Goal: Find specific fact: Find specific fact

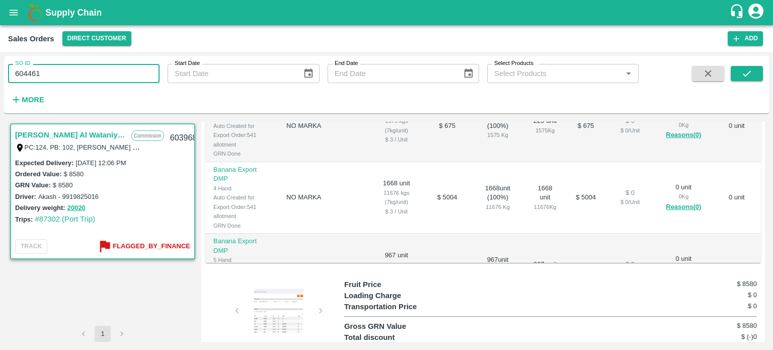
scroll to position [15, 0]
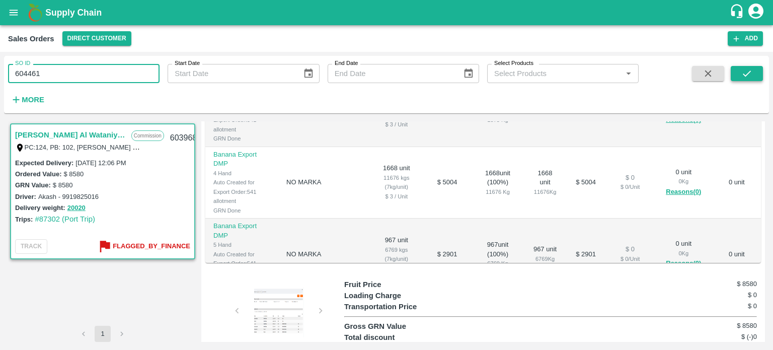
type input "604461"
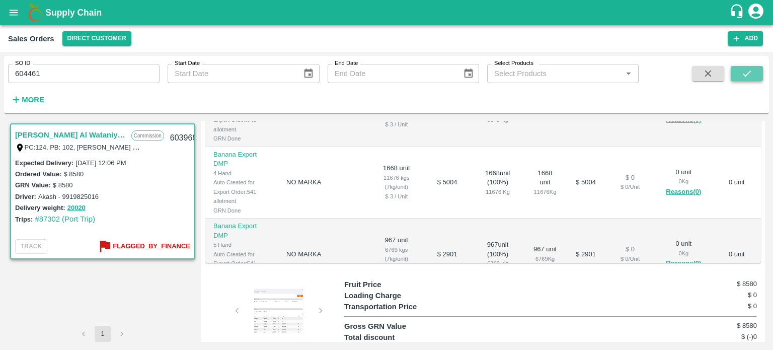
click at [745, 79] on button "submit" at bounding box center [747, 73] width 32 height 15
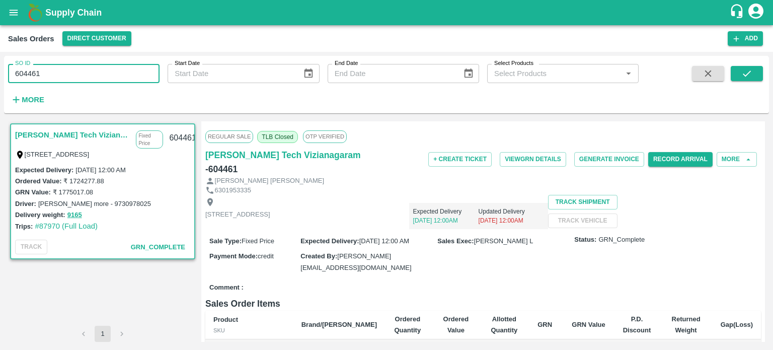
click at [93, 80] on input "604461" at bounding box center [83, 73] width 151 height 19
paste input "text"
click at [754, 72] on button "submit" at bounding box center [747, 73] width 32 height 15
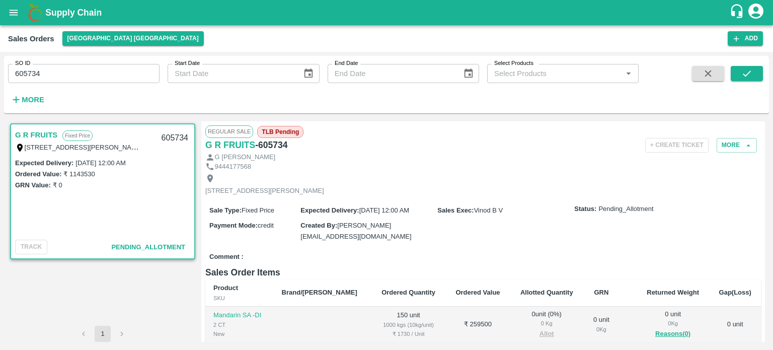
click at [81, 174] on label "₹ 1143530" at bounding box center [78, 174] width 31 height 8
copy label "1143530"
click at [85, 82] on input "605734" at bounding box center [83, 73] width 151 height 19
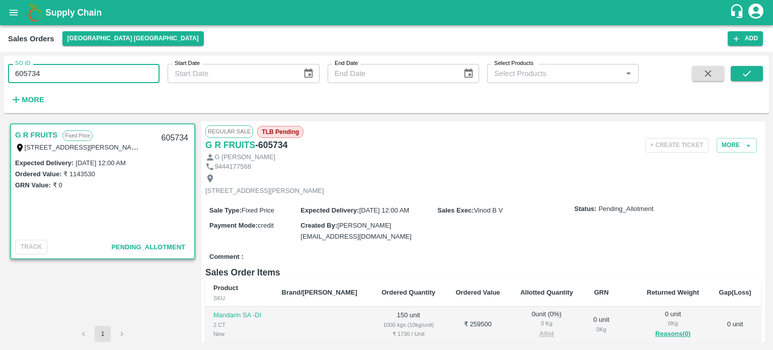
click at [85, 82] on input "605734" at bounding box center [83, 73] width 151 height 19
paste input "text"
click at [752, 66] on button "submit" at bounding box center [747, 73] width 32 height 15
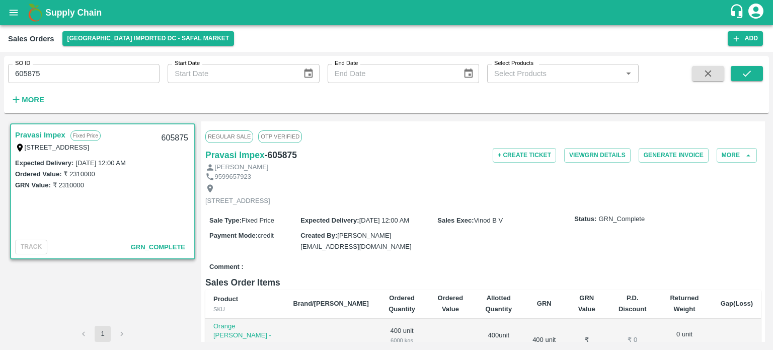
click at [58, 72] on input "605875" at bounding box center [83, 73] width 151 height 19
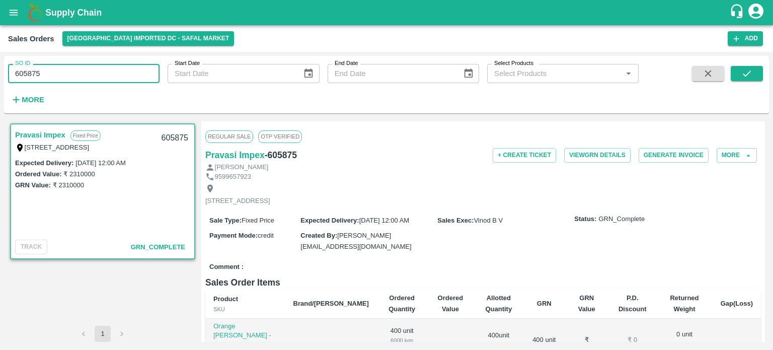
click at [58, 72] on input "605875" at bounding box center [83, 73] width 151 height 19
paste input "text"
click at [747, 74] on icon "submit" at bounding box center [746, 73] width 11 height 11
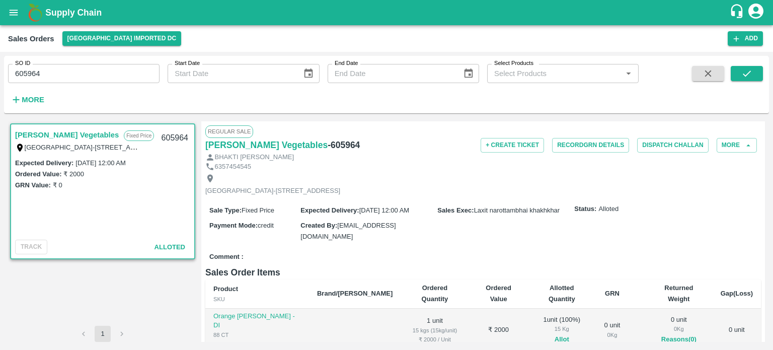
click at [80, 175] on label "₹ 2000" at bounding box center [73, 174] width 21 height 8
copy label "2000"
click at [91, 74] on input "605964" at bounding box center [83, 73] width 151 height 19
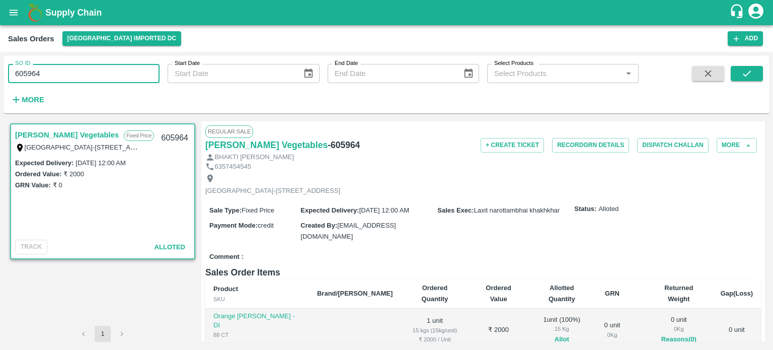
paste input "text"
click at [744, 72] on icon "submit" at bounding box center [746, 73] width 11 height 11
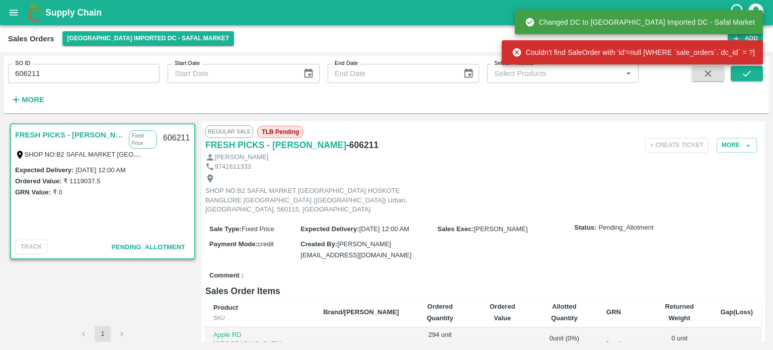
click at [80, 177] on label "₹ 1119037.5" at bounding box center [81, 181] width 37 height 8
copy label "1119037.5"
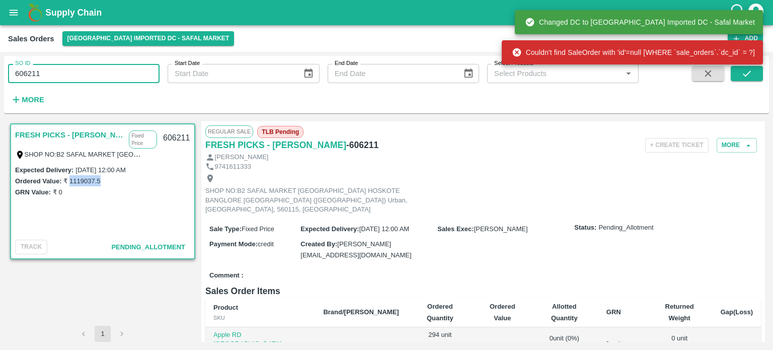
click at [67, 81] on input "606211" at bounding box center [83, 73] width 151 height 19
paste input "text"
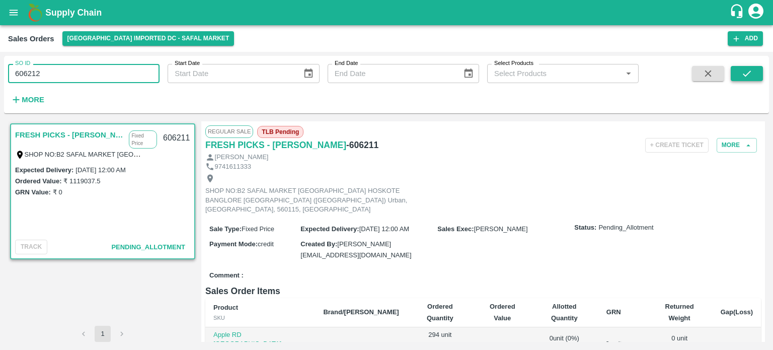
click at [747, 74] on icon "submit" at bounding box center [747, 73] width 8 height 6
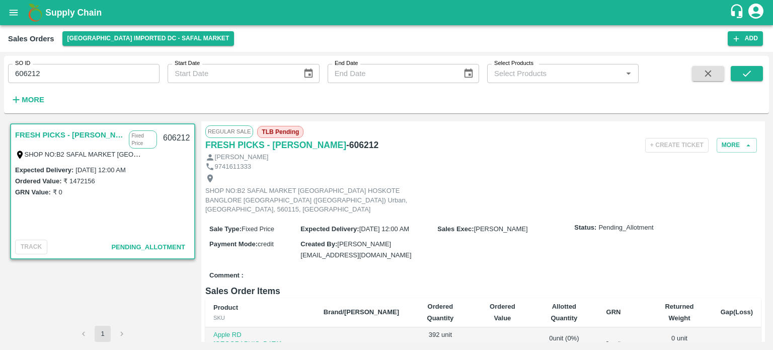
click at [87, 177] on label "₹ 1472156" at bounding box center [78, 181] width 31 height 8
copy label "1472156"
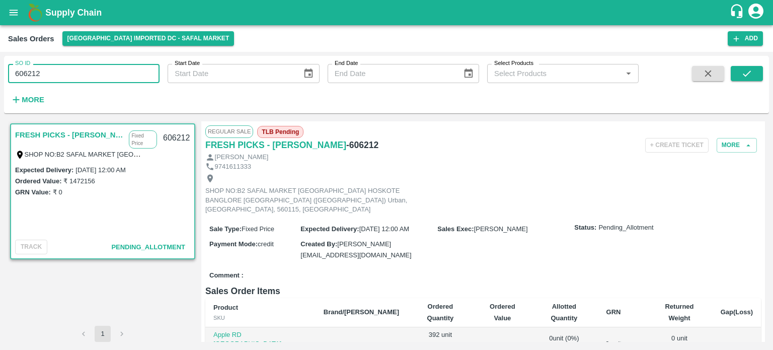
click at [64, 80] on input "606212" at bounding box center [83, 73] width 151 height 19
paste input "text"
click at [751, 70] on icon "submit" at bounding box center [746, 73] width 11 height 11
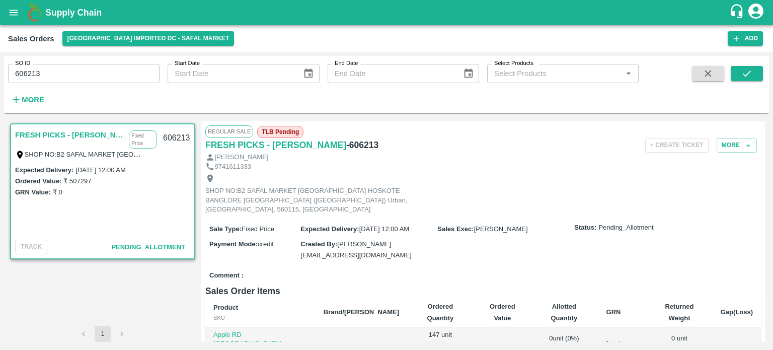
click at [85, 177] on label "₹ 507297" at bounding box center [77, 181] width 28 height 8
copy label "507297"
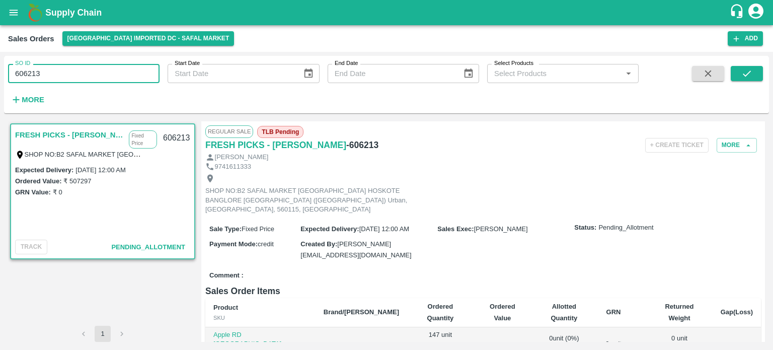
click at [57, 66] on input "606213" at bounding box center [83, 73] width 151 height 19
paste input "text"
click at [758, 76] on button "submit" at bounding box center [747, 73] width 32 height 15
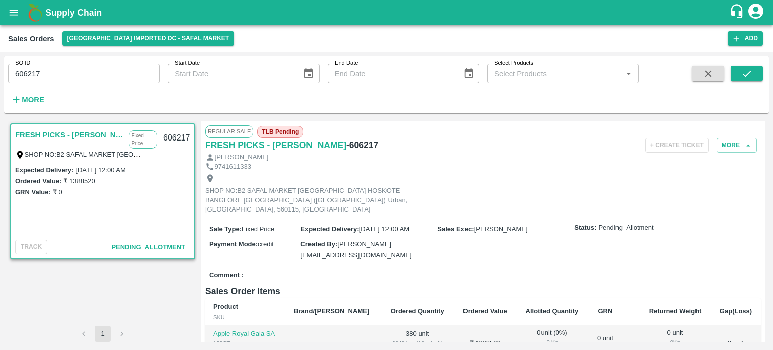
click at [89, 179] on div "Ordered Value: ₹ 1388520" at bounding box center [102, 180] width 175 height 11
copy label "1388520"
click at [83, 70] on input "606217" at bounding box center [83, 73] width 151 height 19
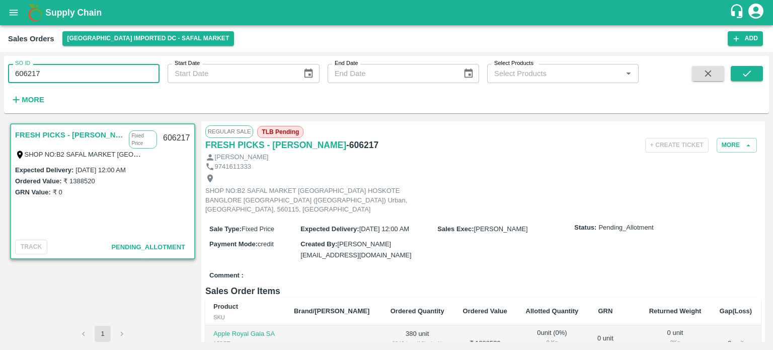
click at [83, 70] on input "606217" at bounding box center [83, 73] width 151 height 19
paste input "text"
click at [750, 76] on icon "submit" at bounding box center [746, 73] width 11 height 11
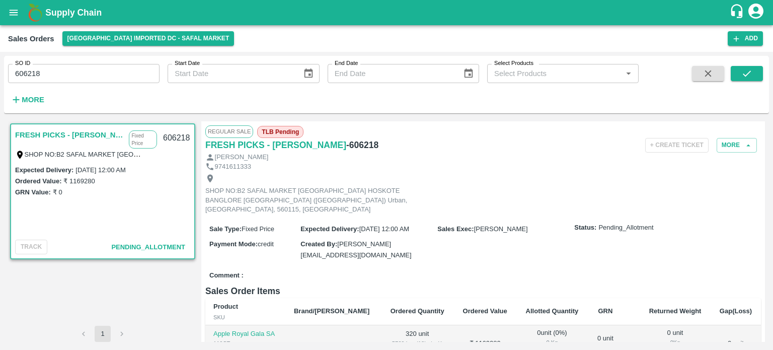
click at [78, 177] on label "₹ 1169280" at bounding box center [78, 181] width 31 height 8
copy label "1169280"
click at [63, 69] on input "606218" at bounding box center [83, 73] width 151 height 19
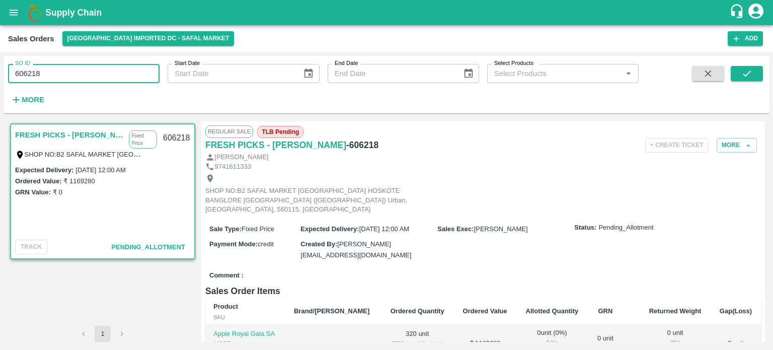
click at [63, 69] on input "606218" at bounding box center [83, 73] width 151 height 19
paste input "text"
click at [740, 71] on button "submit" at bounding box center [747, 73] width 32 height 15
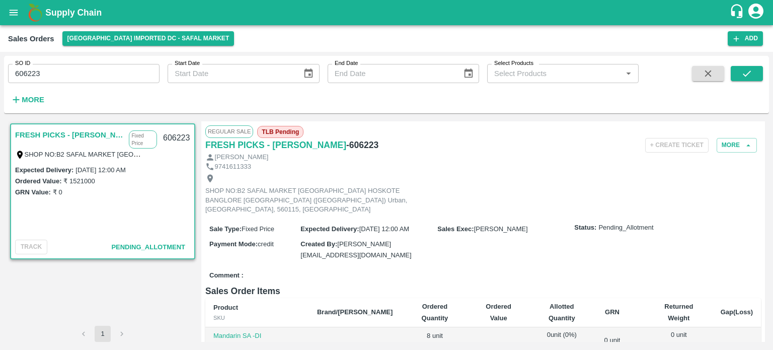
click at [89, 177] on label "₹ 1521000" at bounding box center [78, 181] width 31 height 8
copy label "1521000"
click at [68, 79] on input "606223" at bounding box center [83, 73] width 151 height 19
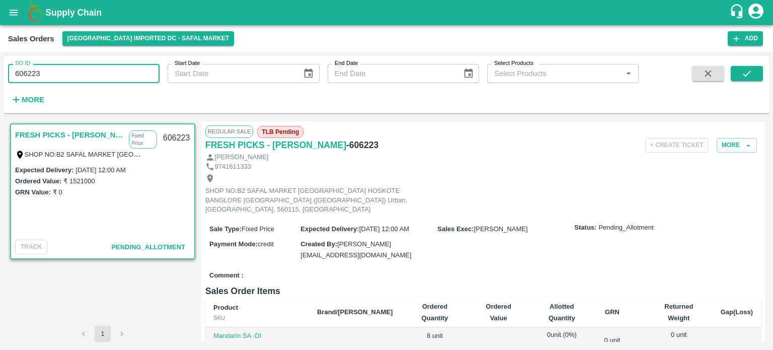
click at [68, 79] on input "606223" at bounding box center [83, 73] width 151 height 19
paste input "text"
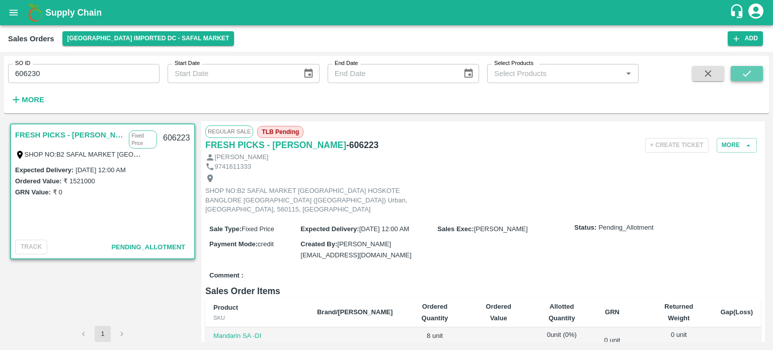
click at [745, 77] on icon "submit" at bounding box center [746, 73] width 11 height 11
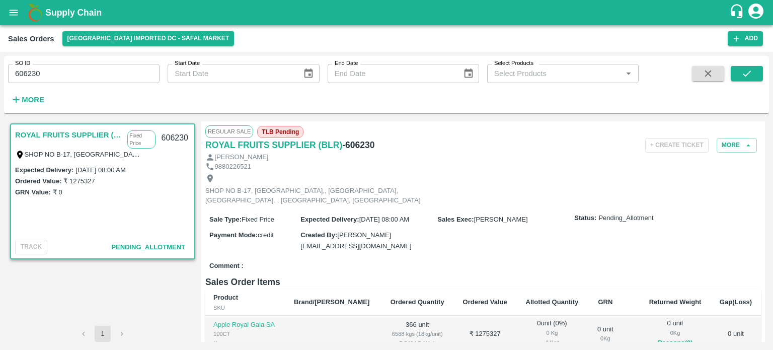
click at [79, 183] on label "₹ 1275327" at bounding box center [78, 181] width 31 height 8
copy label "1275327"
click at [50, 78] on input "606230" at bounding box center [83, 73] width 151 height 19
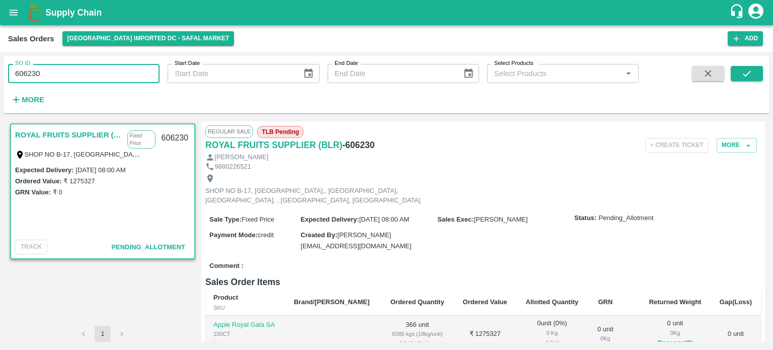
click at [50, 78] on input "606230" at bounding box center [83, 73] width 151 height 19
paste input "text"
click at [755, 78] on button "submit" at bounding box center [747, 73] width 32 height 15
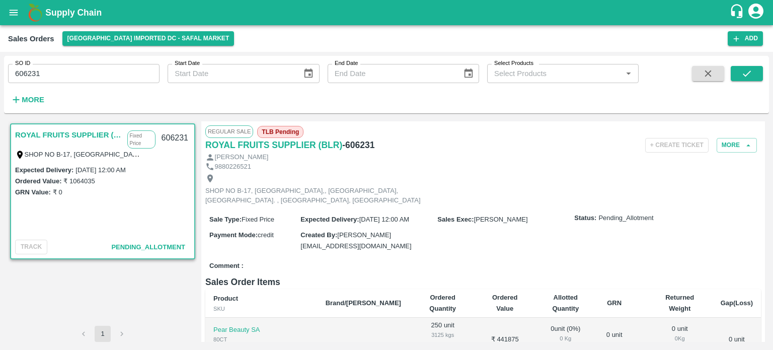
click at [84, 184] on label "₹ 1064035" at bounding box center [78, 181] width 31 height 8
copy label "1064035"
click at [65, 77] on input "606231" at bounding box center [83, 73] width 151 height 19
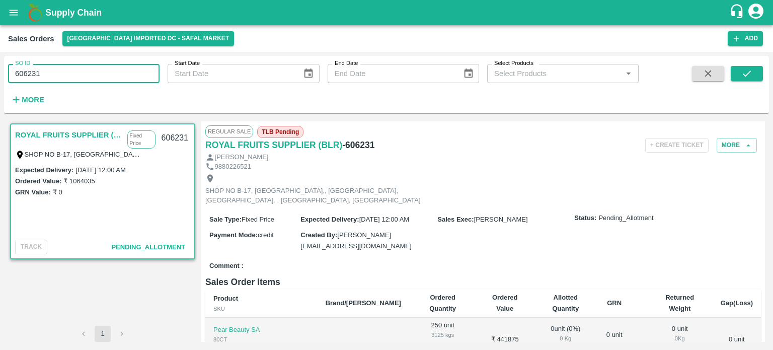
click at [65, 77] on input "606231" at bounding box center [83, 73] width 151 height 19
paste input "text"
click at [746, 74] on icon "submit" at bounding box center [746, 73] width 11 height 11
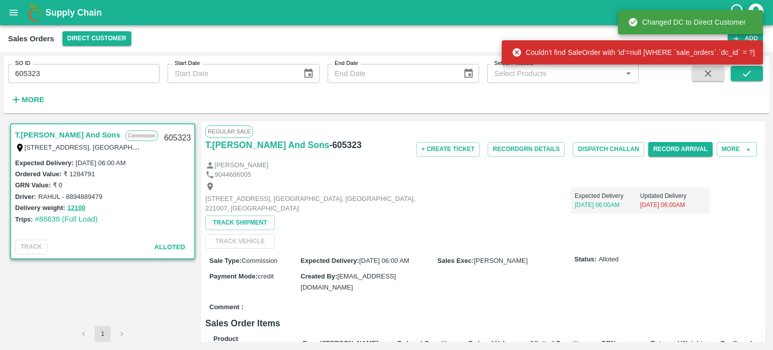
click at [78, 174] on label "₹ 1284791" at bounding box center [78, 174] width 31 height 8
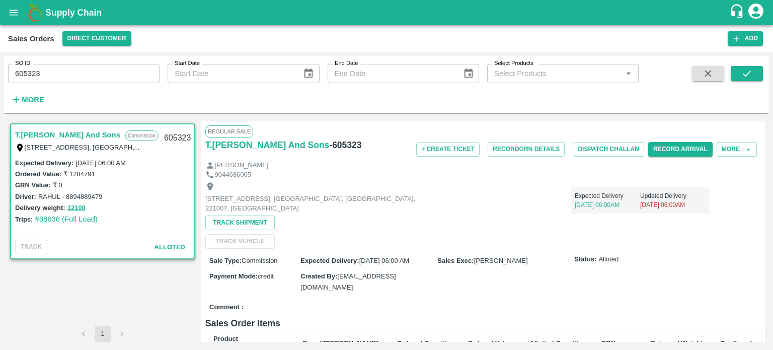
click at [53, 79] on input "605323" at bounding box center [83, 73] width 151 height 19
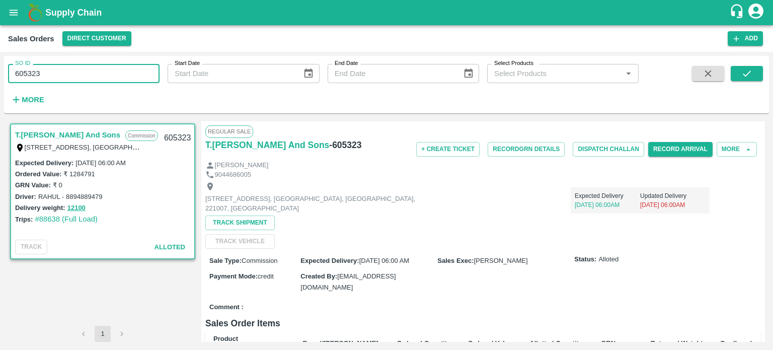
click at [53, 79] on input "605323" at bounding box center [83, 73] width 151 height 19
paste input "text"
click at [744, 72] on icon "submit" at bounding box center [746, 73] width 11 height 11
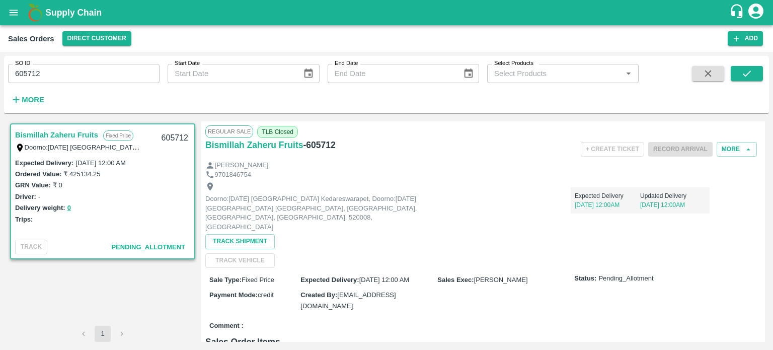
click at [81, 177] on label "₹ 425134.25" at bounding box center [81, 174] width 37 height 8
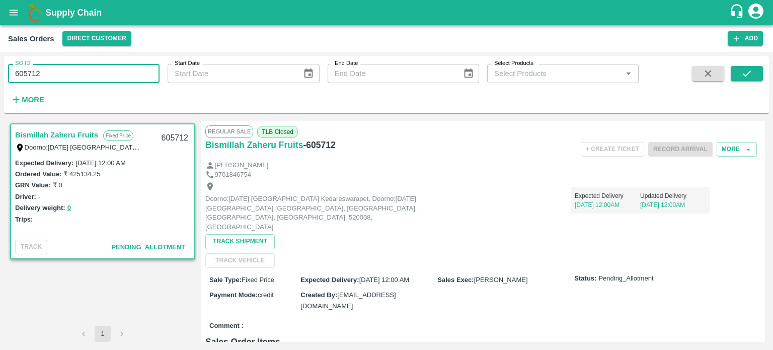
click at [76, 78] on input "605712" at bounding box center [83, 73] width 151 height 19
paste input "text"
click at [752, 74] on icon "submit" at bounding box center [746, 73] width 11 height 11
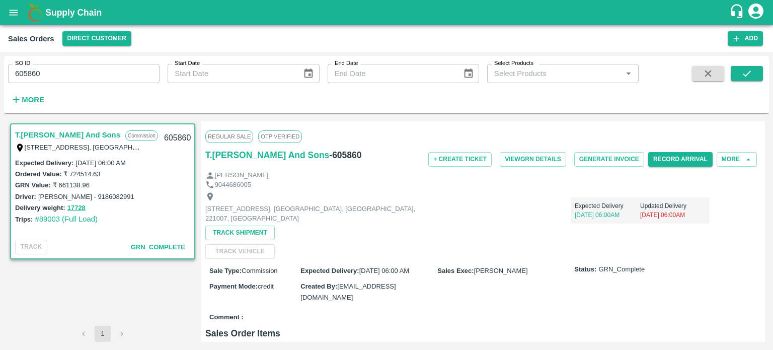
click at [81, 173] on label "₹ 724514.63" at bounding box center [81, 174] width 37 height 8
click at [79, 185] on label "₹ 661138.96" at bounding box center [71, 185] width 37 height 8
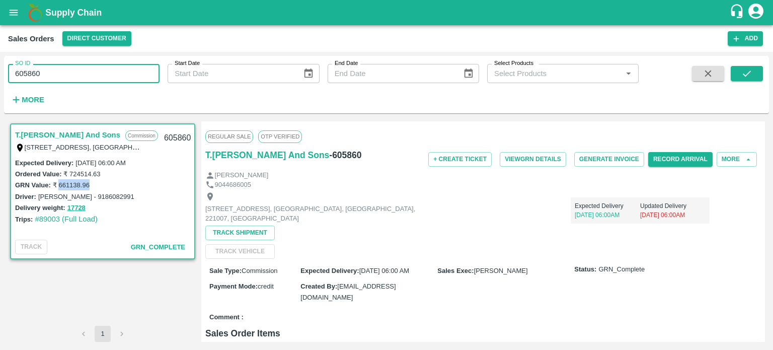
click at [76, 70] on input "605860" at bounding box center [83, 73] width 151 height 19
paste input "text"
click at [749, 72] on icon "submit" at bounding box center [747, 73] width 8 height 6
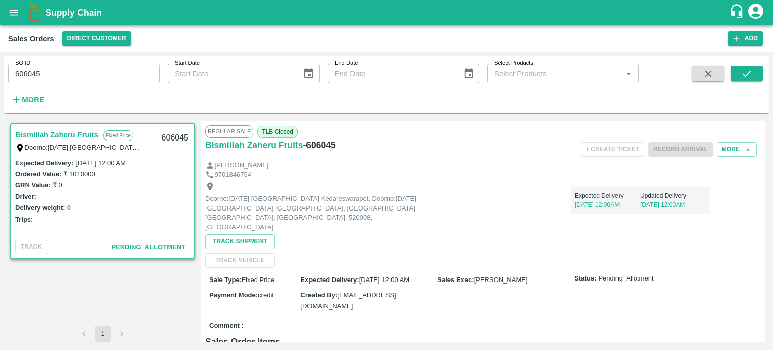
click at [87, 173] on label "₹ 1010000" at bounding box center [78, 174] width 31 height 8
click at [72, 67] on input "606045" at bounding box center [83, 73] width 151 height 19
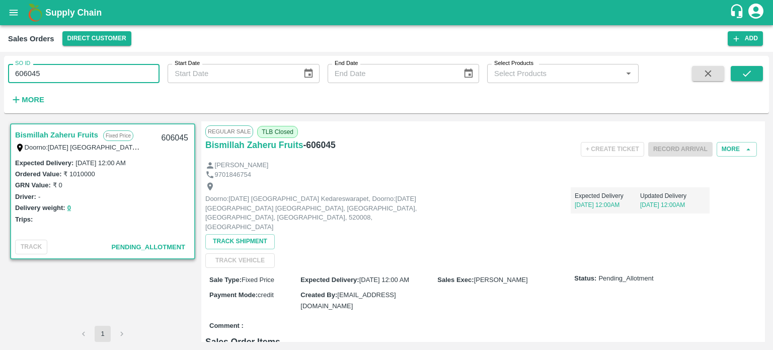
click at [72, 67] on input "606045" at bounding box center [83, 73] width 151 height 19
paste input "text"
type input "606050"
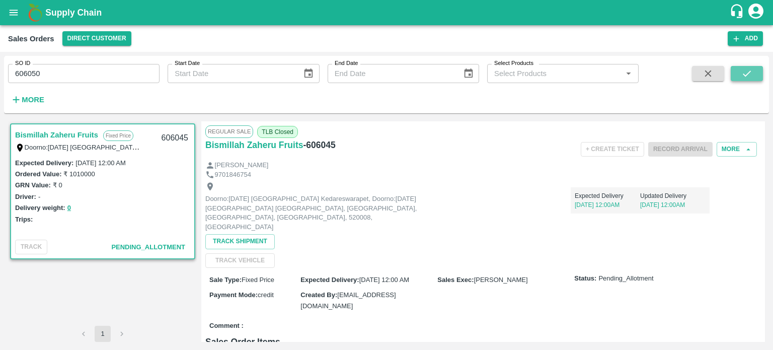
click at [741, 77] on icon "submit" at bounding box center [746, 73] width 11 height 11
click at [87, 173] on label "₹ 129000" at bounding box center [77, 174] width 28 height 8
